Goal: Information Seeking & Learning: Learn about a topic

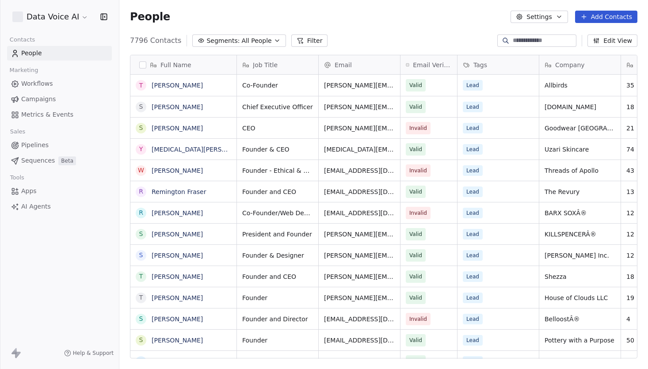
scroll to position [324, 529]
click at [38, 206] on span "AI Agents" at bounding box center [36, 206] width 30 height 9
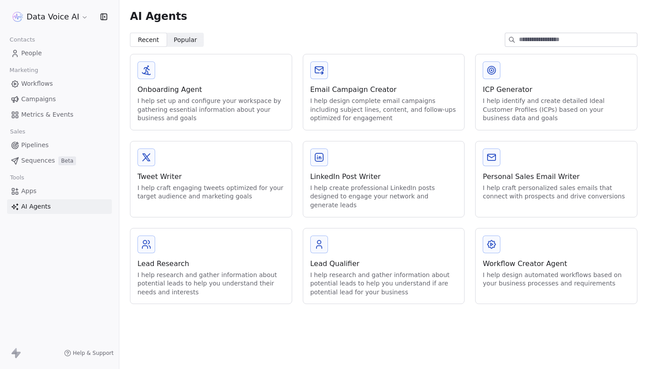
click at [242, 259] on div "Lead Research" at bounding box center [210, 264] width 147 height 11
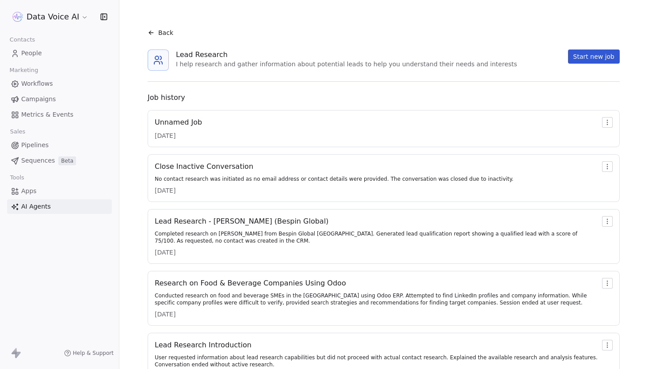
click at [289, 126] on div "Unnamed Job [DATE]" at bounding box center [384, 128] width 458 height 23
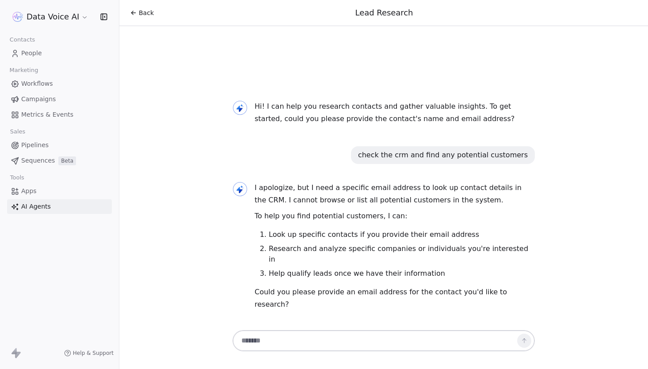
click at [479, 160] on div "check the crm and find any potential customers" at bounding box center [443, 155] width 170 height 11
click at [495, 194] on div "Hi! I can help you research contacts and gather valuable insights. To get start…" at bounding box center [383, 199] width 309 height 232
click at [405, 125] on p "Hi! I can help you research contacts and gather valuable insights. To get start…" at bounding box center [395, 112] width 280 height 25
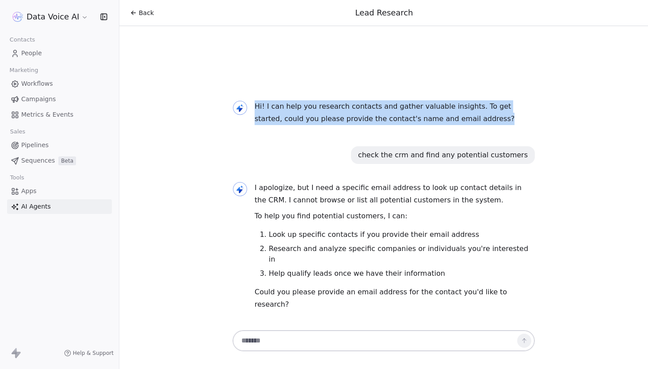
click at [405, 125] on p "Hi! I can help you research contacts and gather valuable insights. To get start…" at bounding box center [395, 112] width 280 height 25
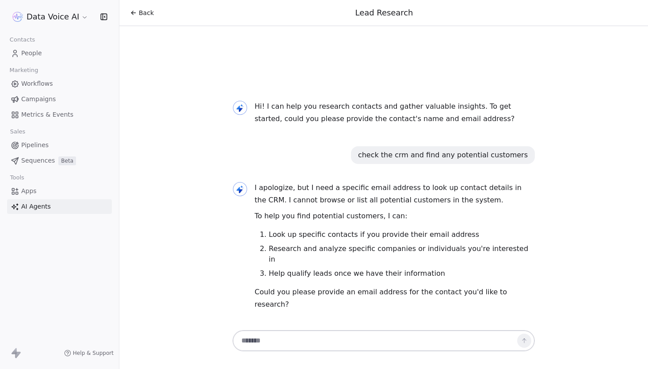
click at [414, 157] on div "Hi! I can help you research contacts and gather valuable insights. To get start…" at bounding box center [383, 199] width 309 height 232
click at [301, 341] on textarea at bounding box center [374, 340] width 277 height 17
click at [146, 12] on span "Back" at bounding box center [146, 12] width 15 height 9
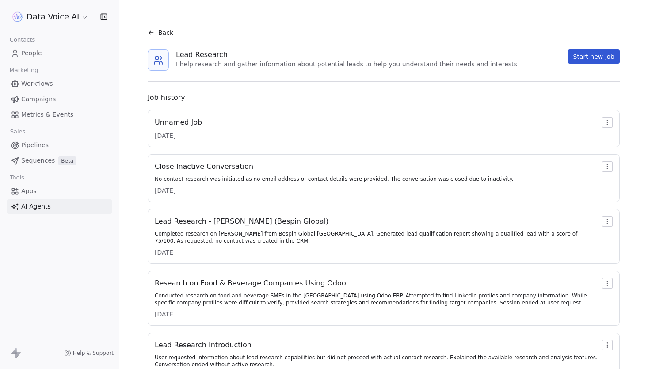
click at [357, 165] on div "Close Inactive Conversation" at bounding box center [334, 166] width 359 height 11
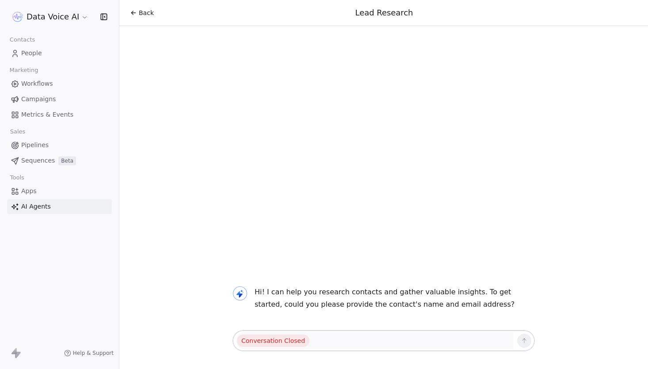
click at [138, 16] on div "Back" at bounding box center [142, 12] width 24 height 9
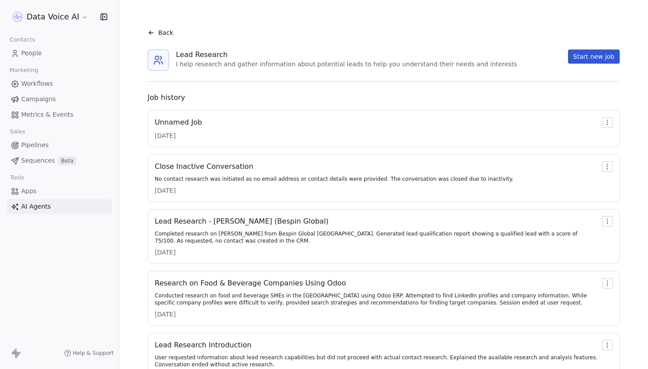
click at [309, 234] on div "Completed research on [PERSON_NAME] from Bespin Global [GEOGRAPHIC_DATA]. Gener…" at bounding box center [377, 237] width 444 height 14
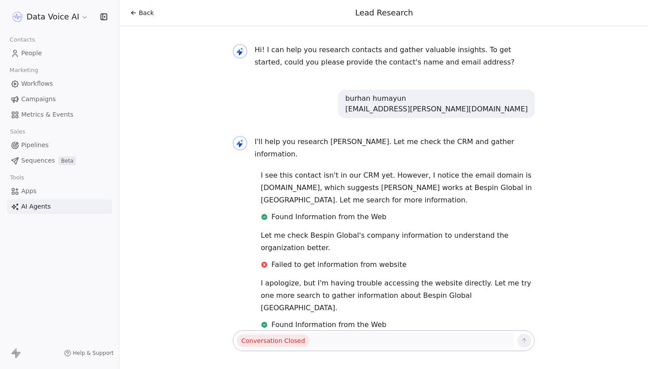
click at [138, 19] on div "Back Lead Research" at bounding box center [383, 13] width 529 height 26
click at [143, 16] on span "Back" at bounding box center [146, 12] width 15 height 9
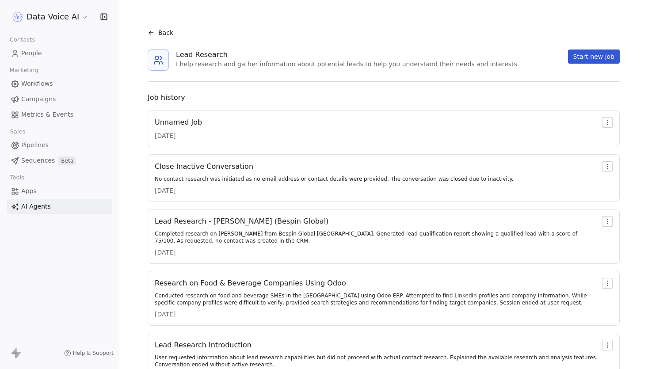
click at [164, 33] on span "Back" at bounding box center [165, 32] width 15 height 9
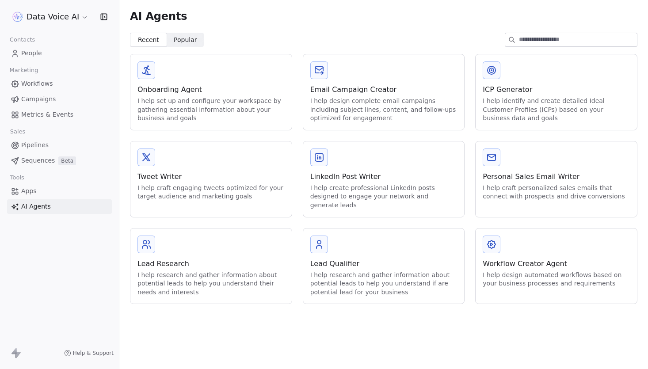
click at [65, 55] on link "People" at bounding box center [59, 53] width 105 height 15
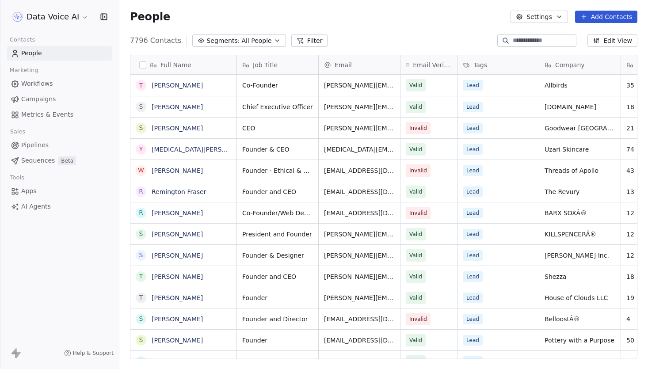
click at [50, 113] on span "Metrics & Events" at bounding box center [47, 114] width 52 height 9
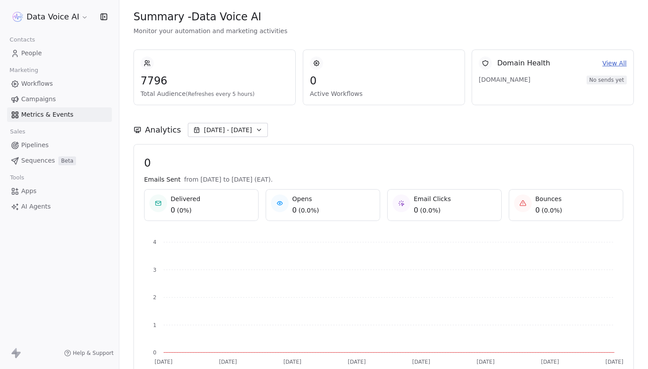
click at [55, 103] on link "Campaigns" at bounding box center [59, 99] width 105 height 15
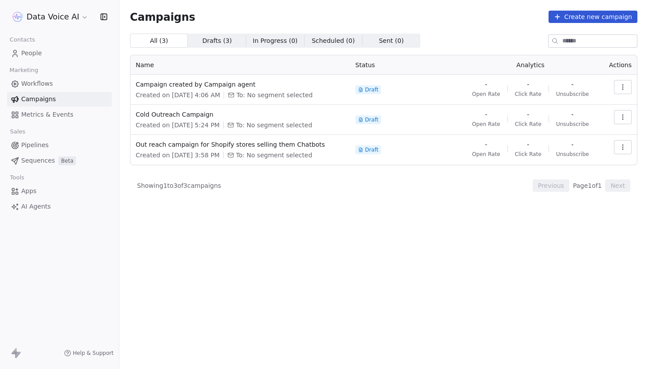
click at [65, 85] on link "Workflows" at bounding box center [59, 83] width 105 height 15
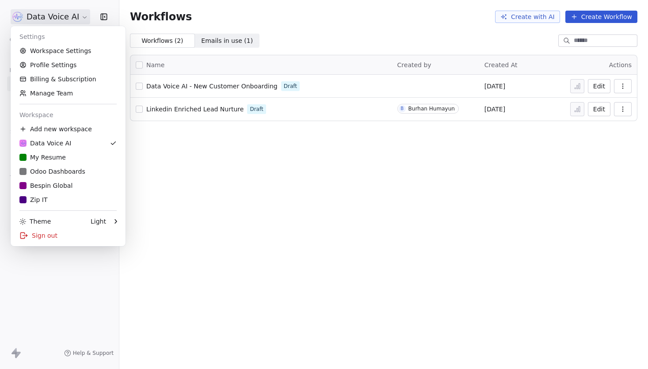
click at [56, 15] on html "Data Voice AI Contacts People Marketing Workflows Campaigns Metrics & Events Sa…" at bounding box center [324, 184] width 648 height 369
click at [75, 159] on div "My Resume" at bounding box center [67, 157] width 97 height 9
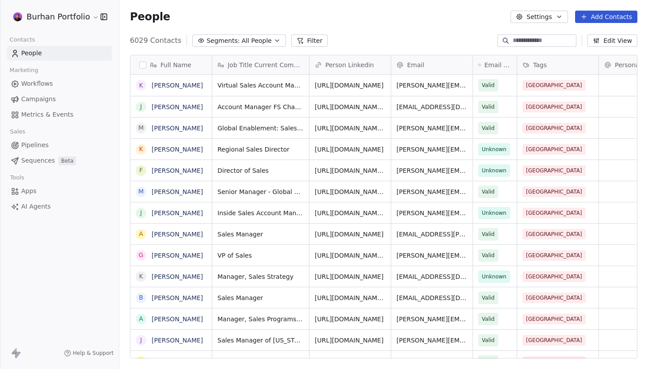
scroll to position [324, 529]
click at [44, 115] on span "Metrics & Events" at bounding box center [47, 114] width 52 height 9
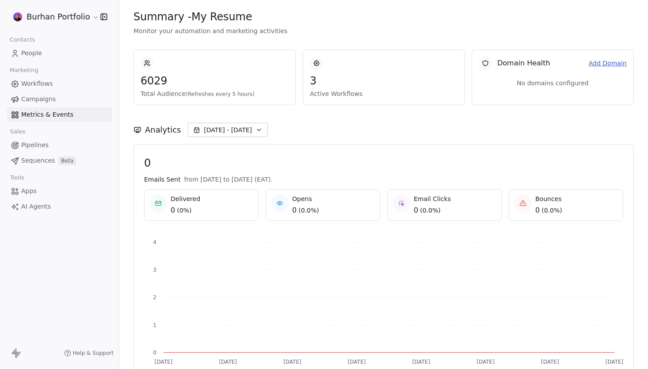
click at [56, 19] on html "Burhan Portfolio Contacts People Marketing Workflows Campaigns Metrics & Events…" at bounding box center [324, 184] width 648 height 369
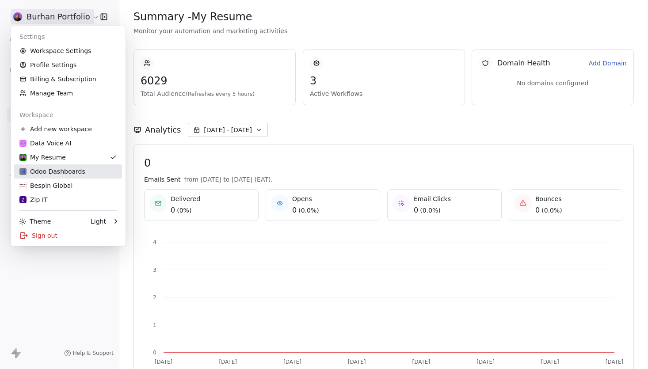
click at [74, 170] on div "Odoo Dashboards" at bounding box center [52, 171] width 66 height 9
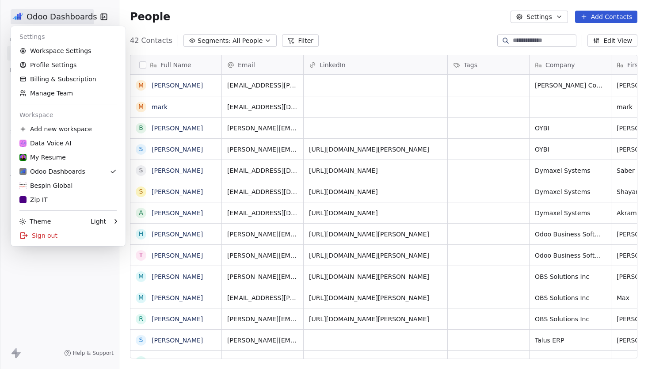
click at [64, 10] on html "Odoo Dashboards Contacts People Marketing Workflows Campaigns Metrics & Events …" at bounding box center [324, 184] width 648 height 369
click at [64, 184] on div "Bespin Global" at bounding box center [45, 185] width 53 height 9
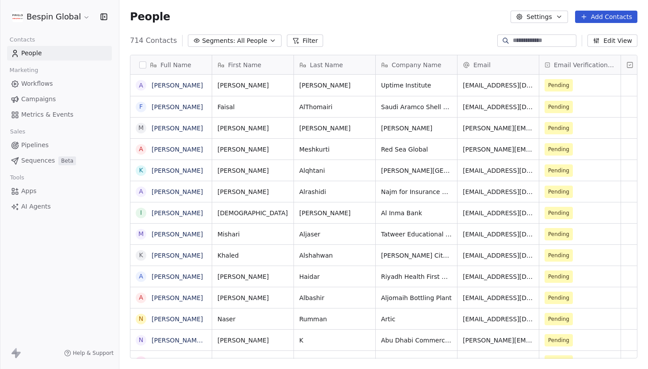
click at [46, 116] on span "Metrics & Events" at bounding box center [47, 114] width 52 height 9
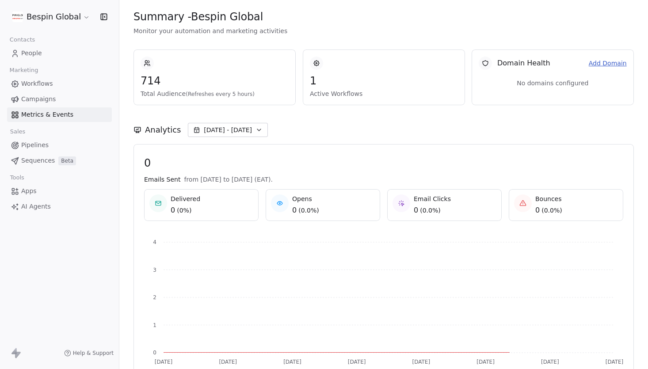
click at [50, 92] on link "Campaigns" at bounding box center [59, 99] width 105 height 15
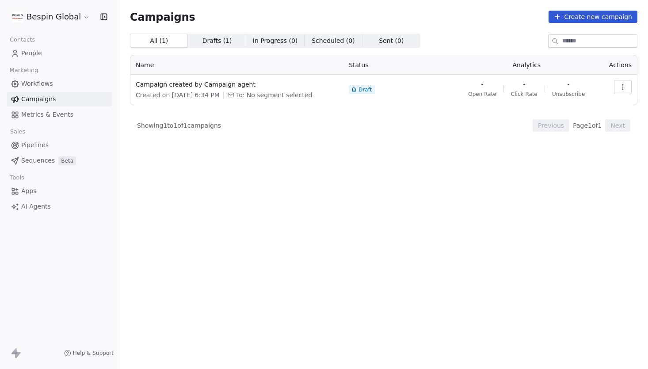
click at [52, 81] on link "Workflows" at bounding box center [59, 83] width 105 height 15
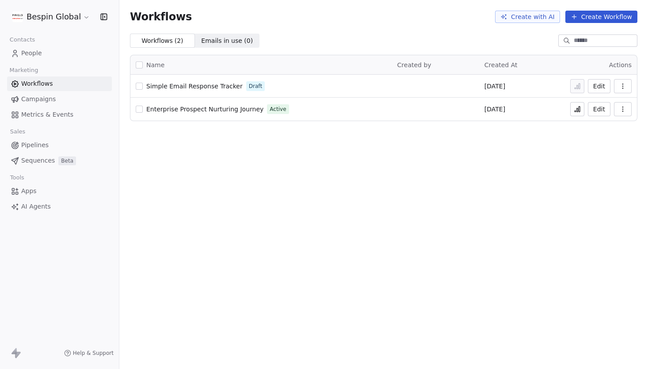
click at [580, 106] on icon at bounding box center [577, 109] width 7 height 7
click at [34, 52] on span "People" at bounding box center [31, 53] width 21 height 9
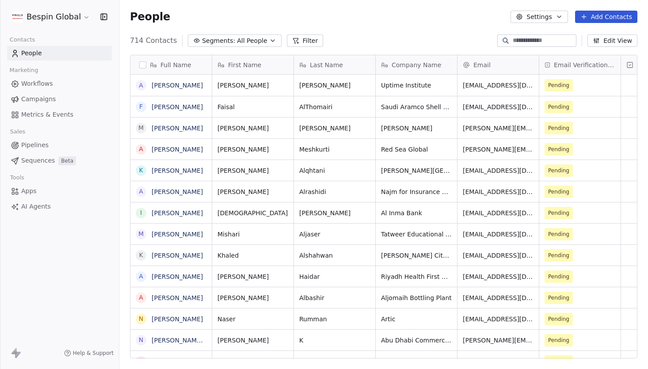
scroll to position [324, 529]
